Goal: Check status: Check status

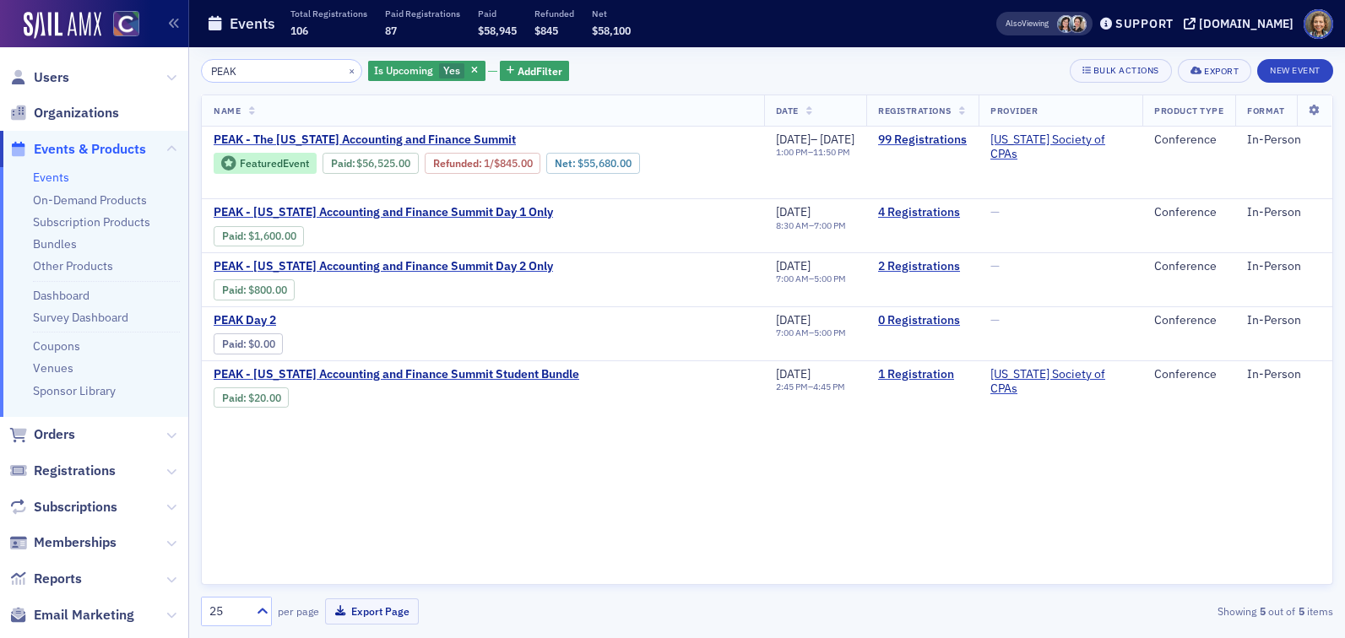
click at [799, 66] on div "PEAK × Is Upcoming Yes Add Filter Bulk Actions Export New Event" at bounding box center [767, 71] width 1132 height 24
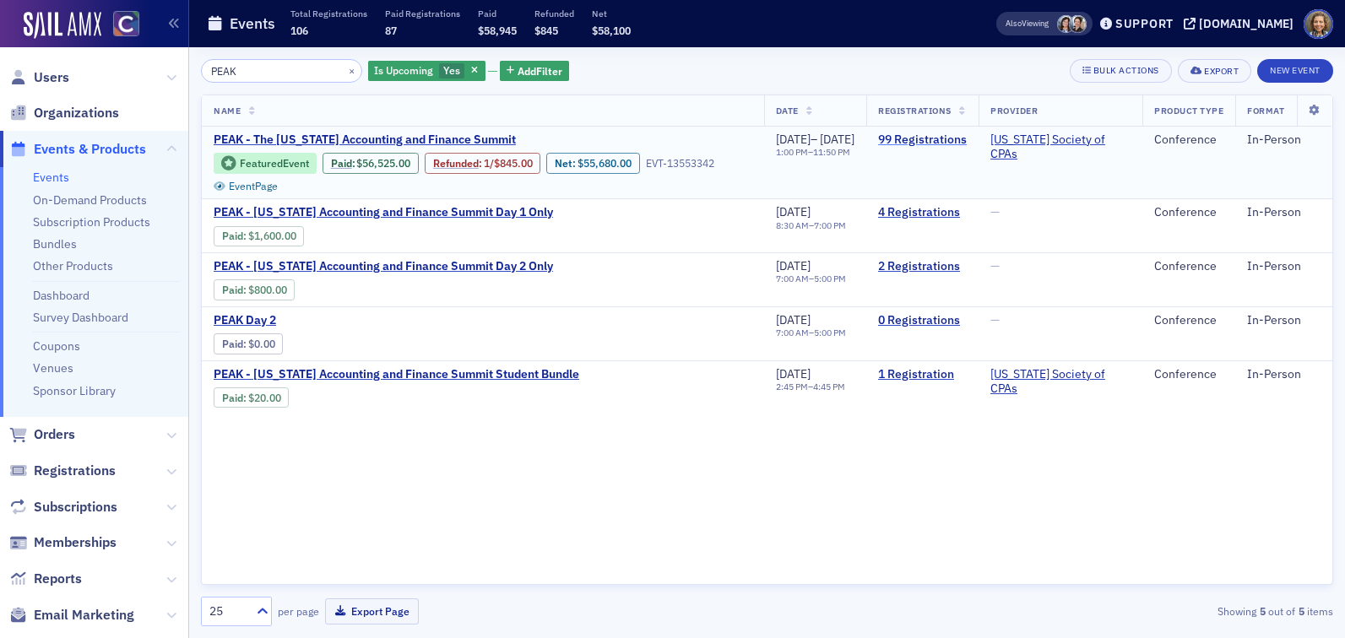
click at [924, 135] on link "99 Registrations" at bounding box center [922, 140] width 89 height 15
